Goal: Navigation & Orientation: Go to known website

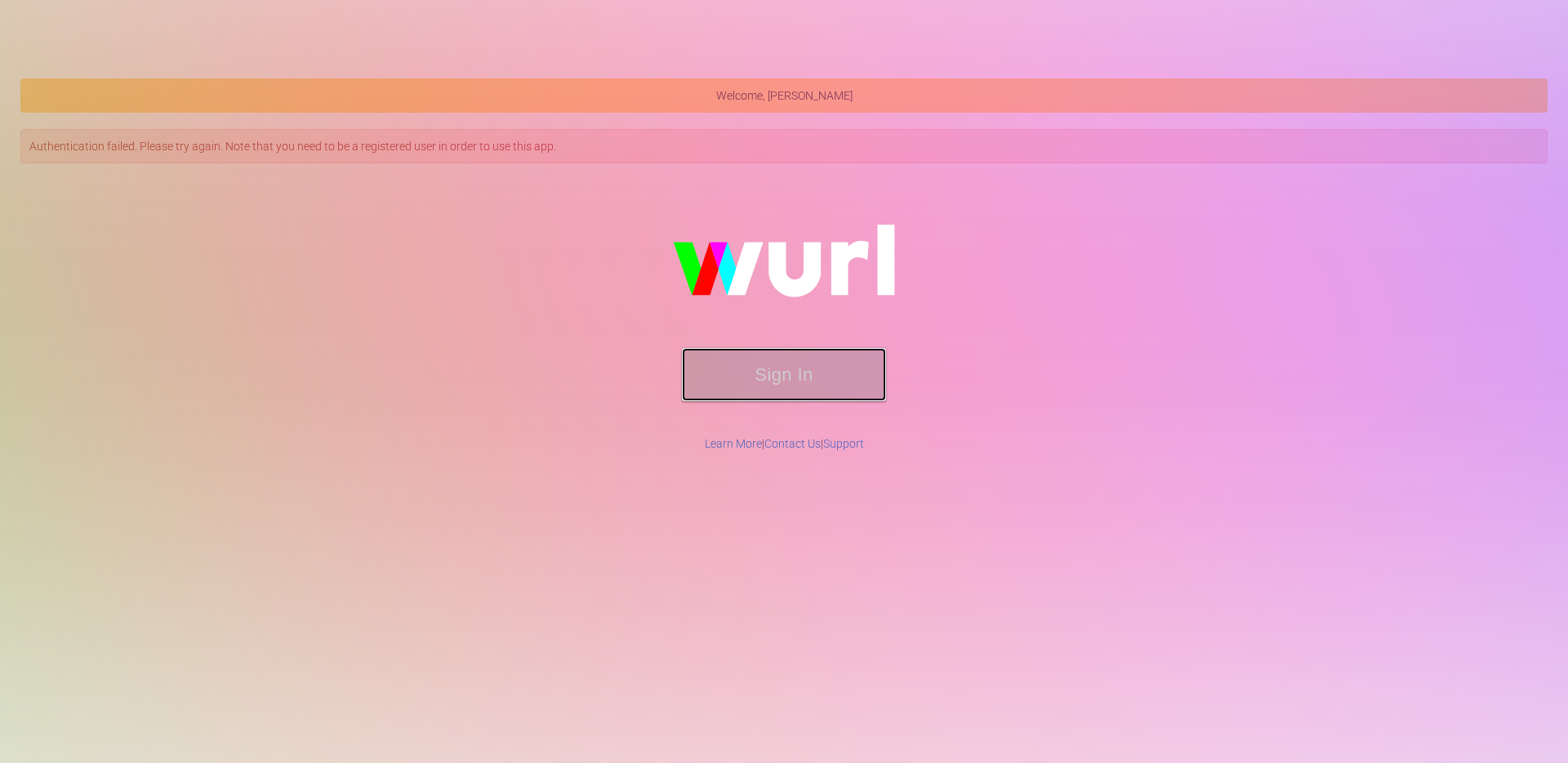
click at [768, 376] on button "Sign In" at bounding box center [784, 374] width 204 height 53
click at [791, 381] on button "Sign In" at bounding box center [784, 374] width 204 height 53
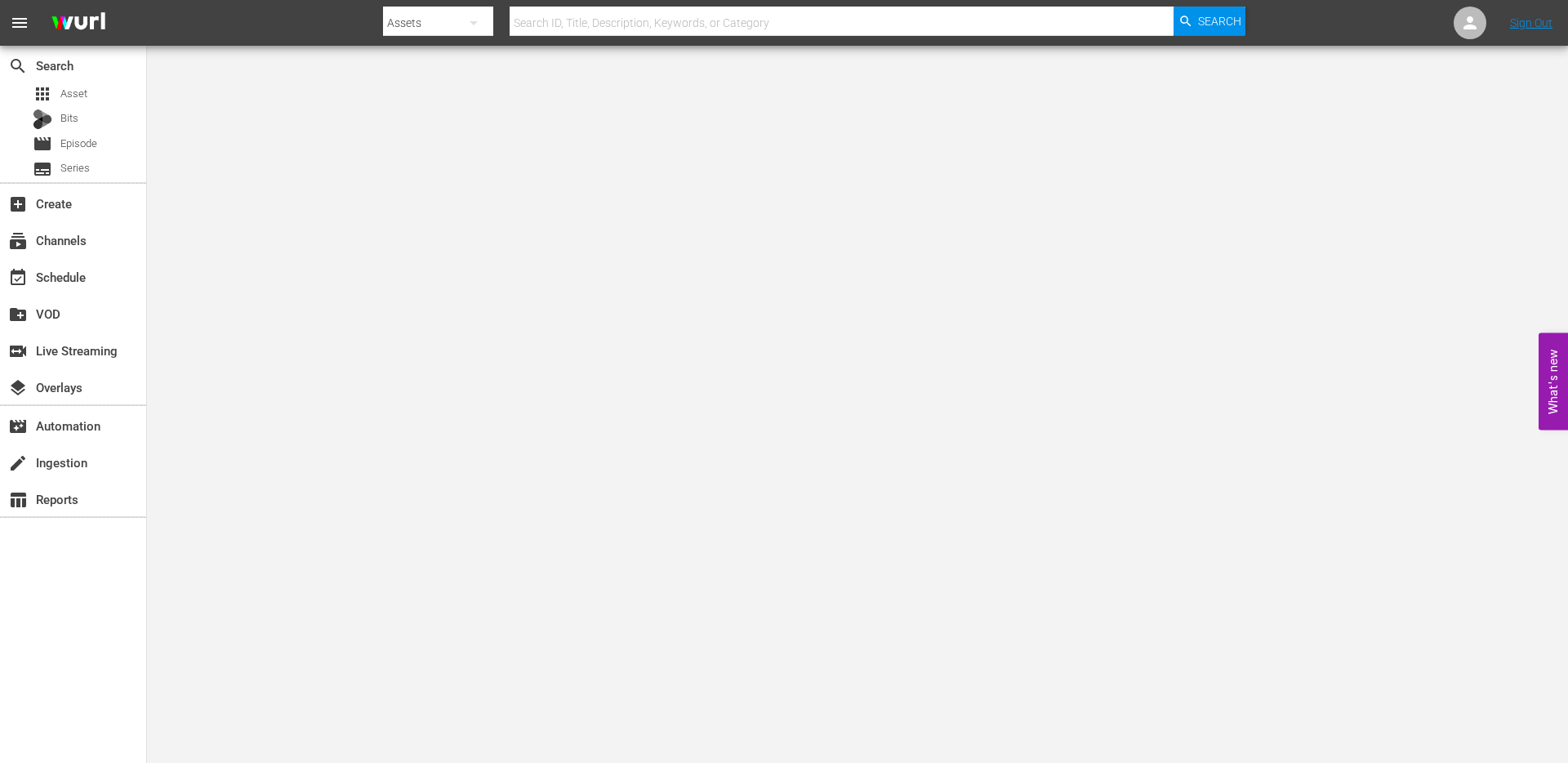
click at [1560, 401] on button "What's new 0" at bounding box center [1553, 382] width 30 height 97
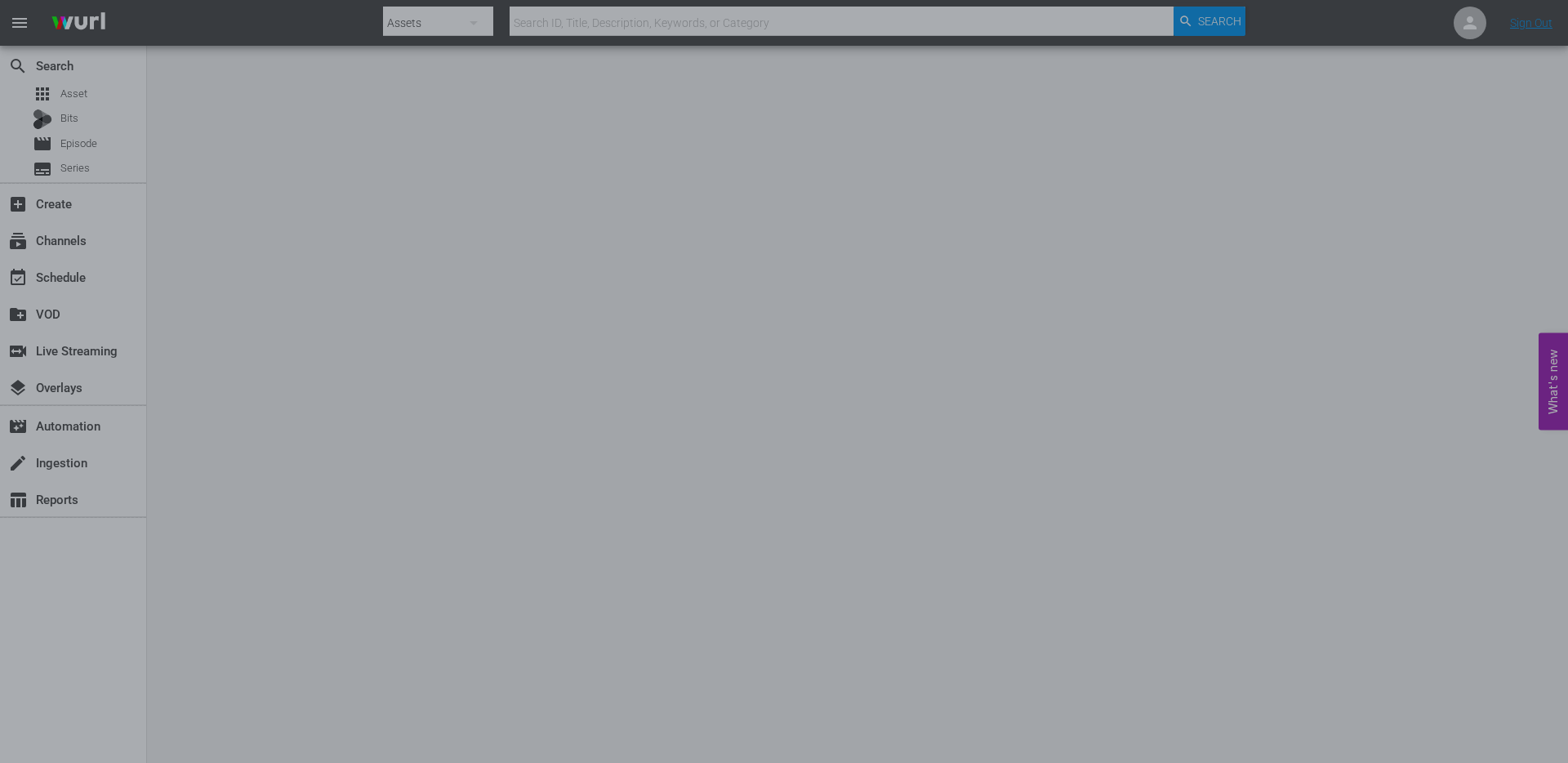
click at [1168, 240] on div at bounding box center [784, 382] width 1568 height 763
